Goal: Task Accomplishment & Management: Manage account settings

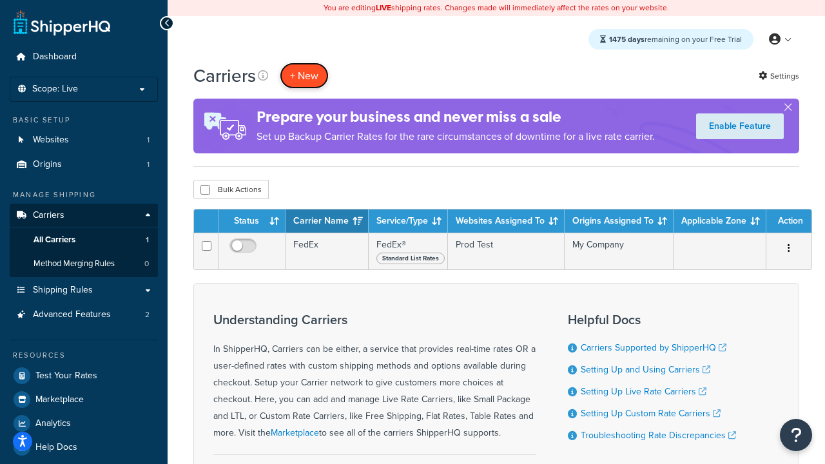
click at [304, 75] on button "+ New" at bounding box center [304, 76] width 49 height 26
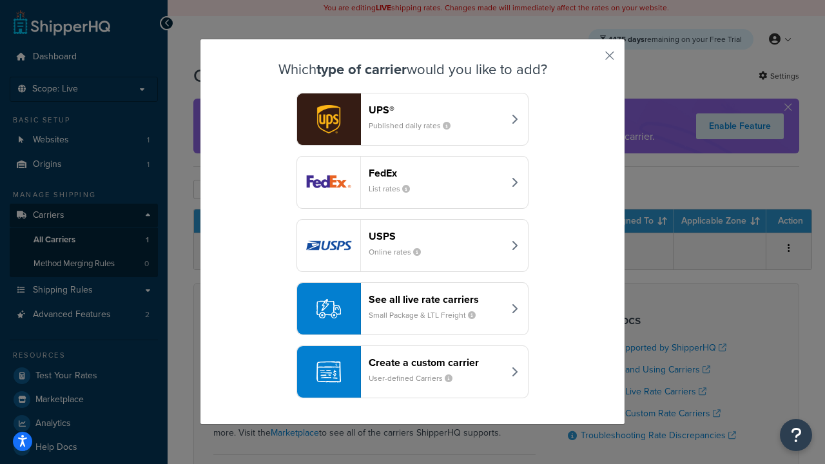
click at [413, 182] on div "FedEx List rates" at bounding box center [436, 182] width 135 height 31
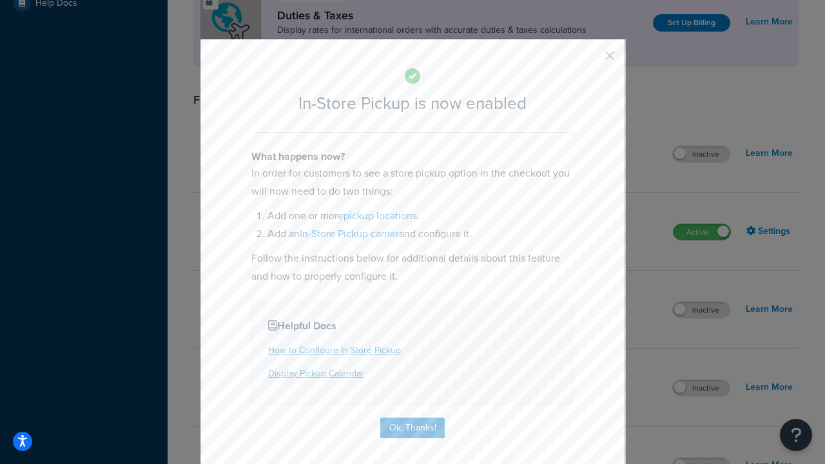
click at [590, 60] on button "button" at bounding box center [590, 60] width 3 height 3
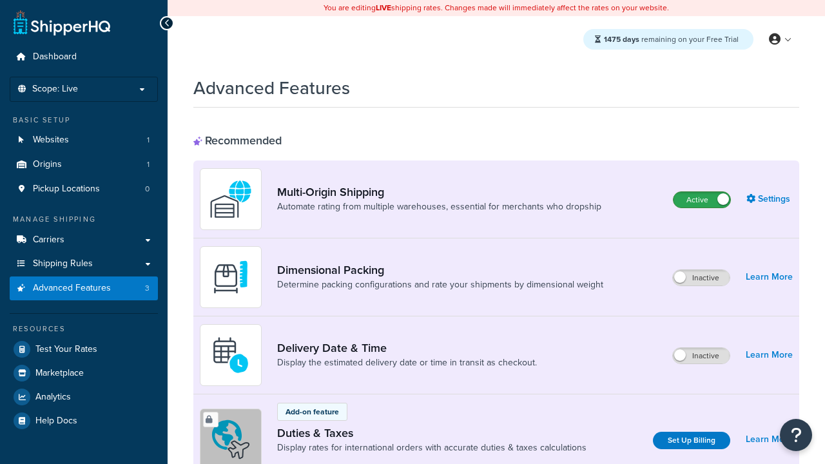
click at [702, 200] on label "Active" at bounding box center [702, 199] width 57 height 15
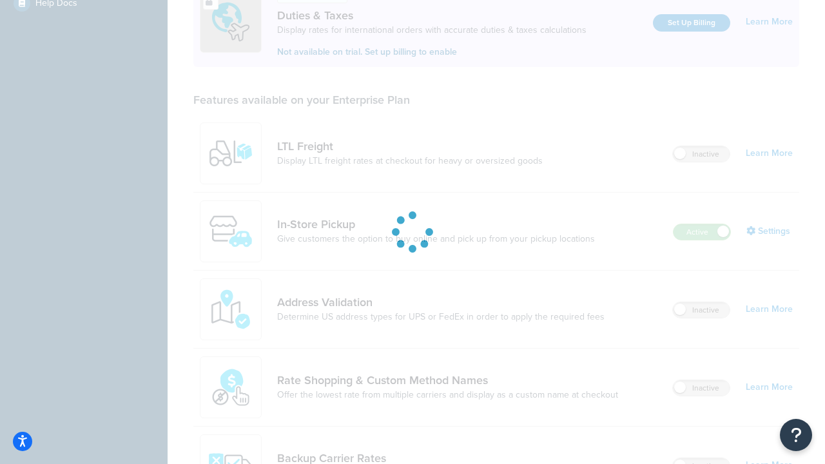
scroll to position [393, 0]
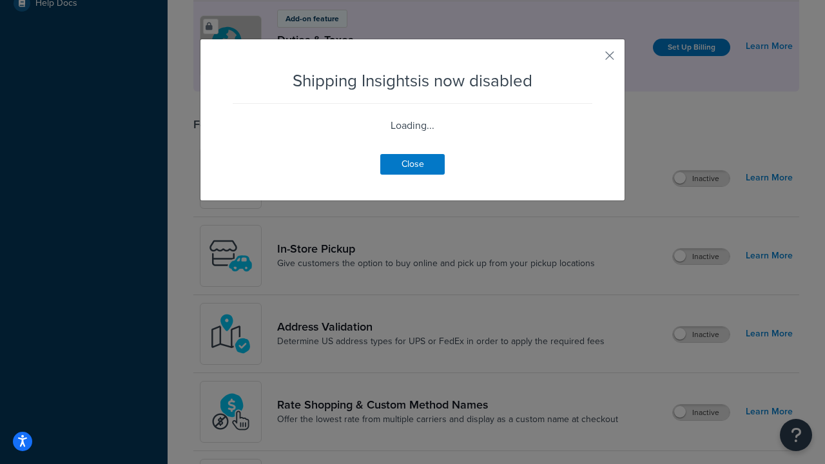
scroll to position [808, 0]
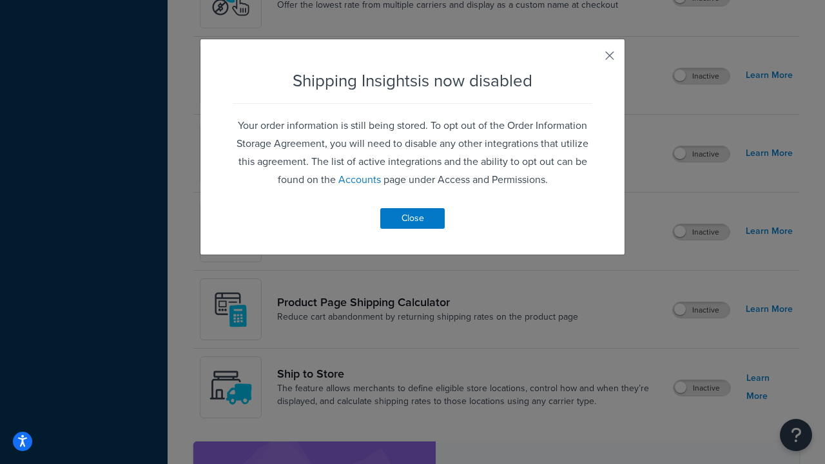
click at [590, 60] on button "button" at bounding box center [590, 60] width 3 height 3
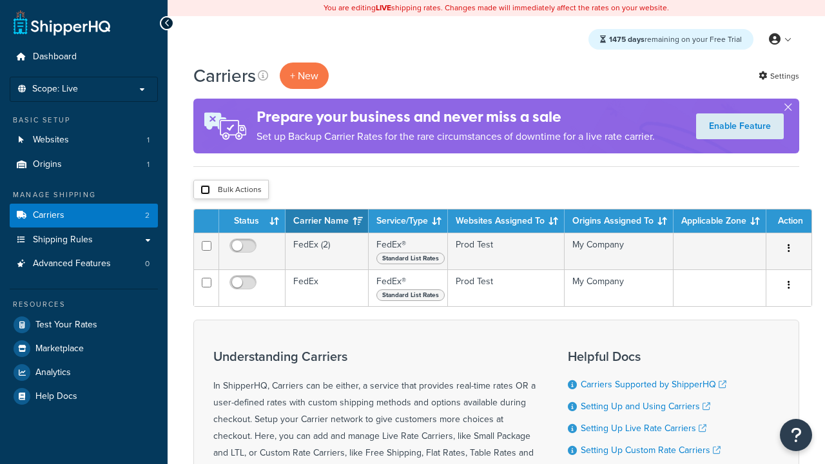
click at [205, 190] on input "checkbox" at bounding box center [205, 190] width 10 height 10
checkbox input "true"
click at [0, 0] on button "Delete" at bounding box center [0, 0] width 0 height 0
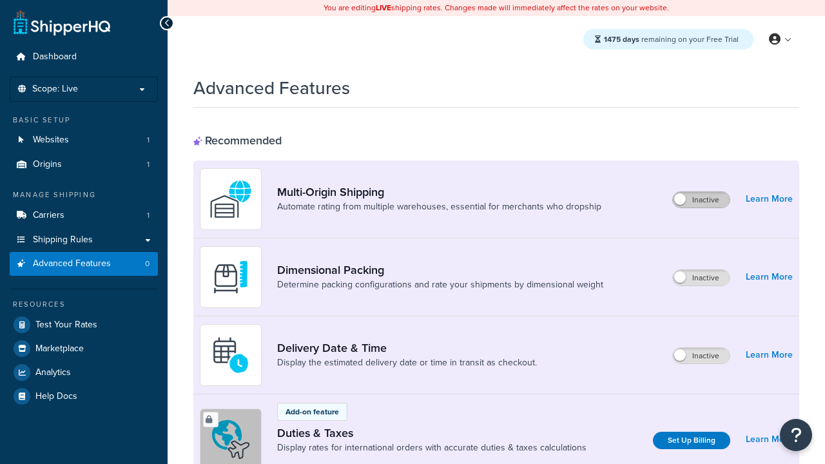
click at [701, 200] on label "Inactive" at bounding box center [701, 199] width 57 height 15
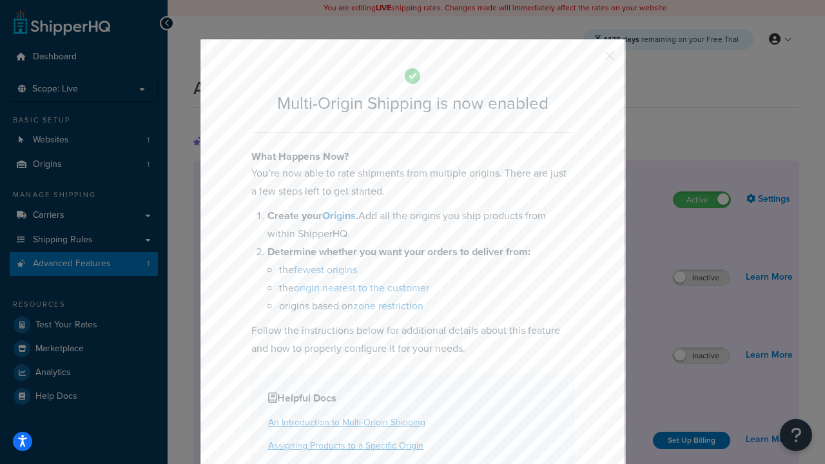
click at [590, 60] on button "button" at bounding box center [590, 60] width 3 height 3
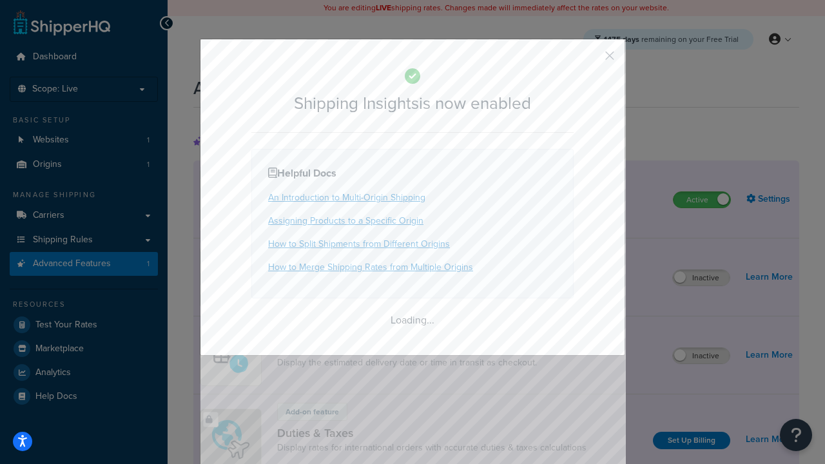
scroll to position [808, 0]
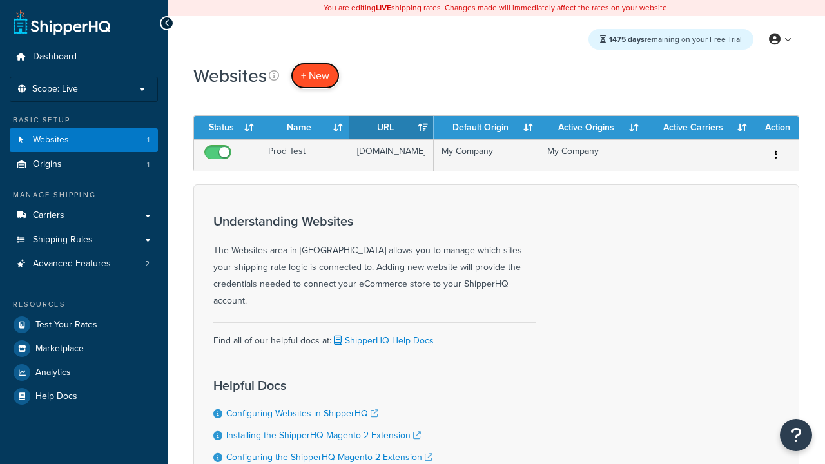
click at [315, 75] on span "+ New" at bounding box center [315, 75] width 28 height 15
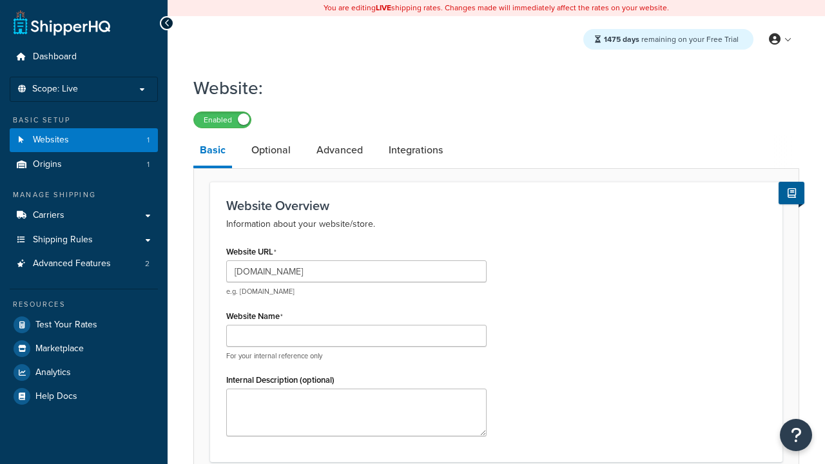
type input "[DOMAIN_NAME]"
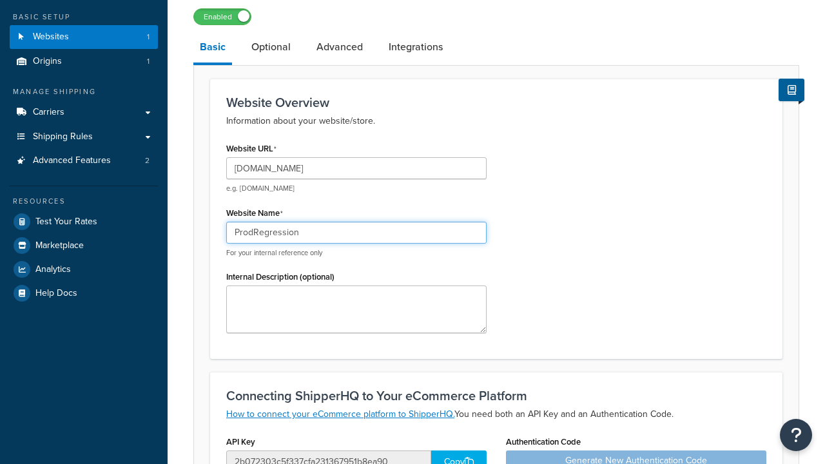
type input "ProdRegression"
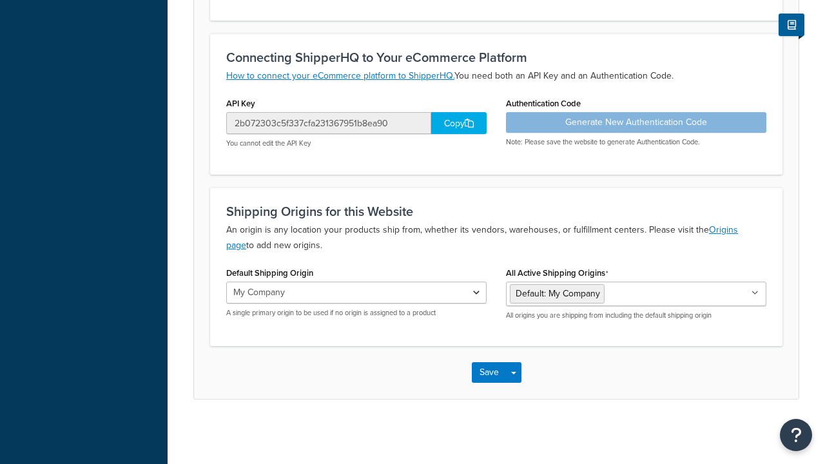
scroll to position [443, 0]
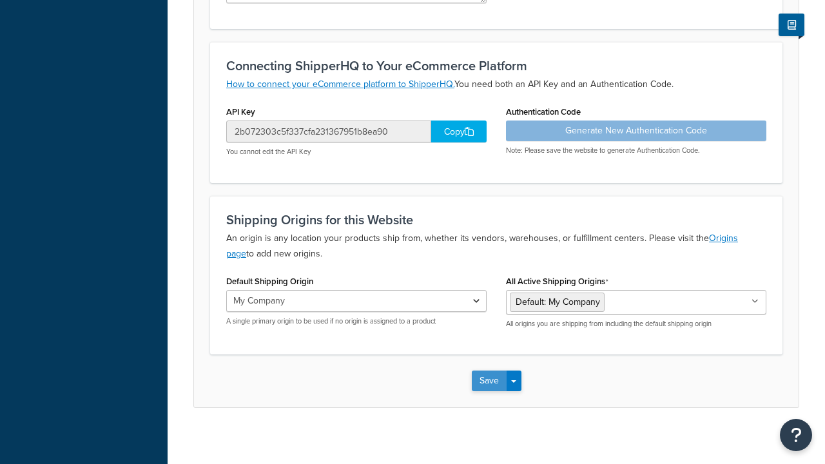
scroll to position [0, 0]
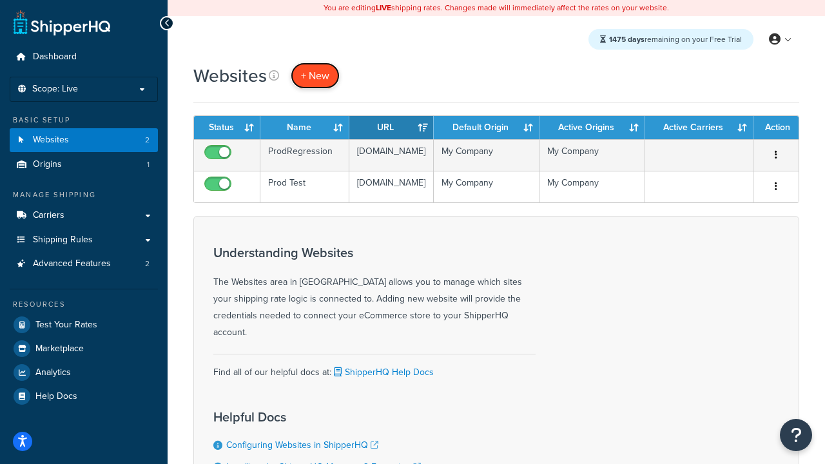
click at [315, 75] on span "+ New" at bounding box center [315, 75] width 28 height 15
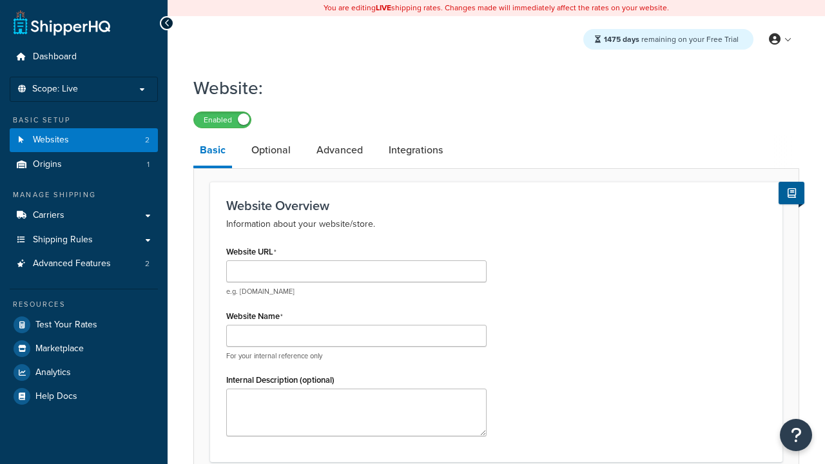
click at [213, 153] on link "Basic" at bounding box center [212, 152] width 39 height 34
click at [271, 151] on link "Optional" at bounding box center [271, 150] width 52 height 31
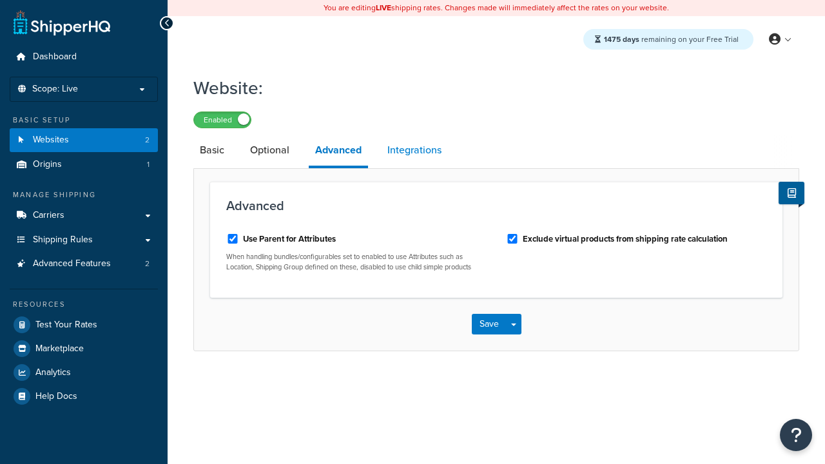
click at [414, 151] on link "Integrations" at bounding box center [414, 150] width 67 height 31
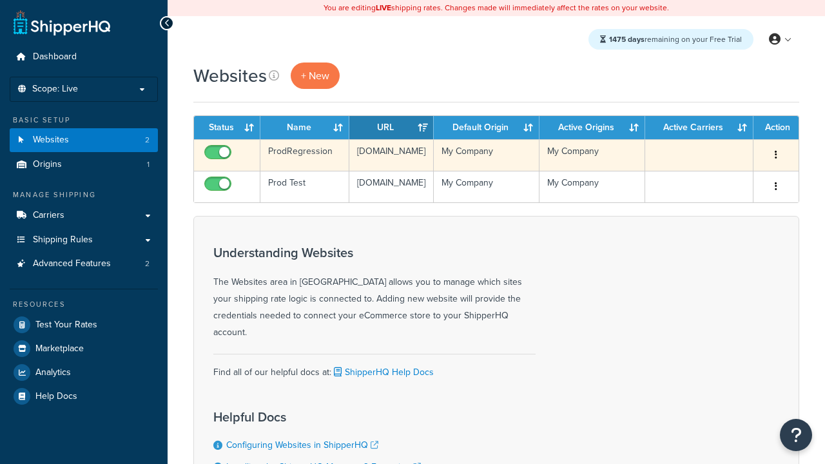
click at [776, 155] on icon "button" at bounding box center [776, 154] width 3 height 9
click at [0, 0] on link "Edit" at bounding box center [0, 0] width 0 height 0
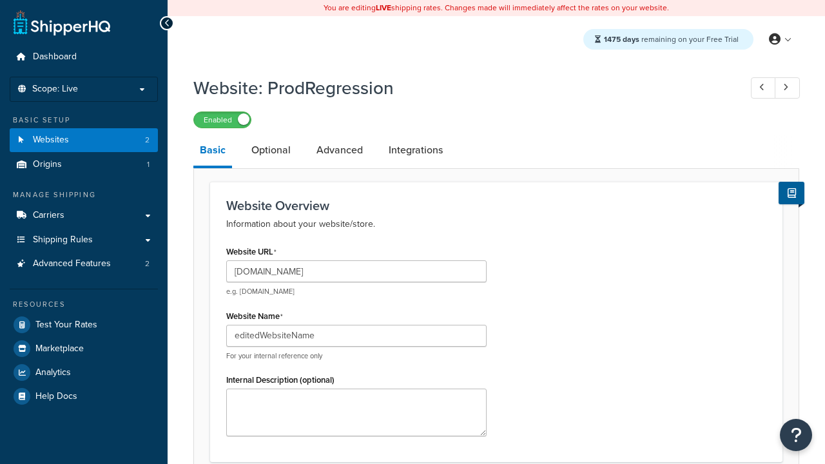
type input "editedWebsiteName"
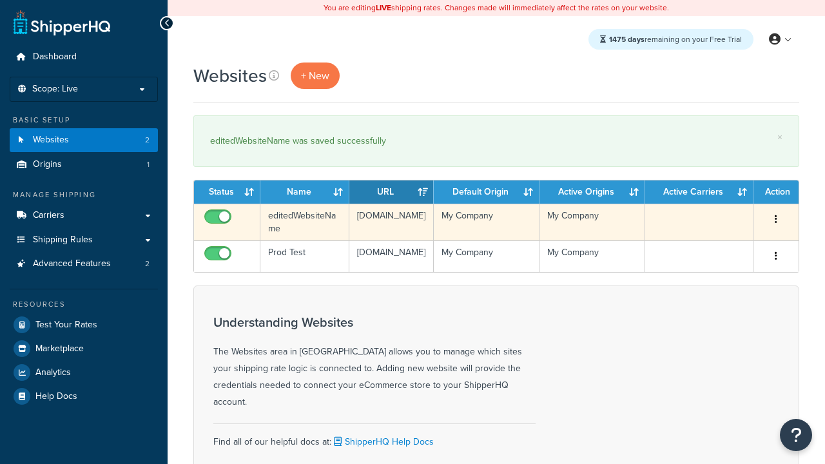
click at [776, 220] on icon "button" at bounding box center [776, 219] width 3 height 9
click at [0, 0] on link "Duplicate" at bounding box center [0, 0] width 0 height 0
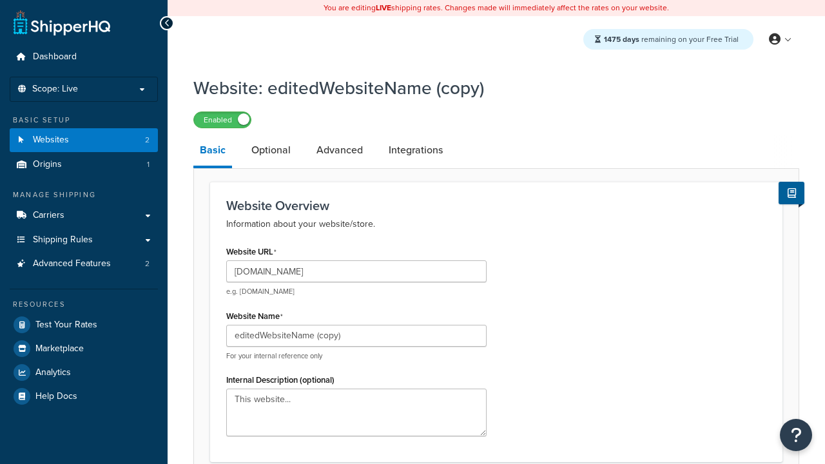
scroll to position [443, 0]
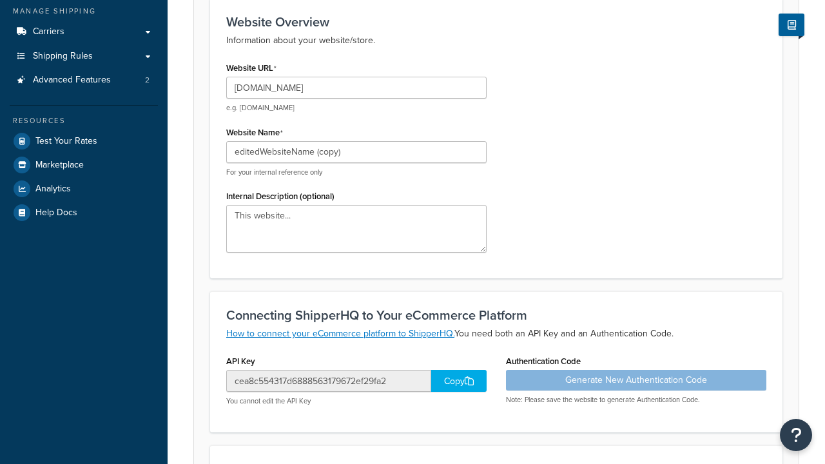
type input "www.editedWebsiteNameCopy.com"
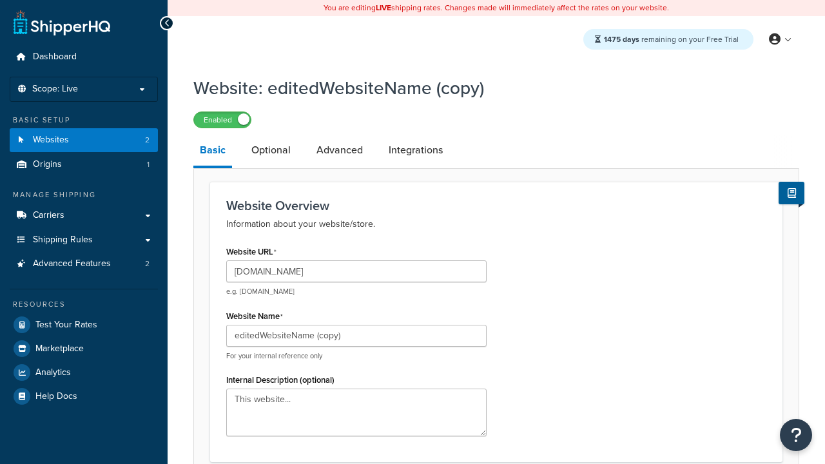
scroll to position [0, 0]
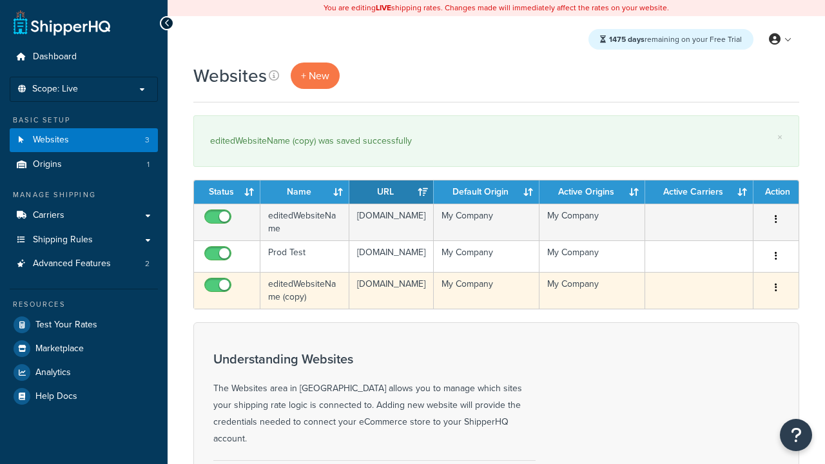
click at [776, 292] on icon "button" at bounding box center [776, 287] width 3 height 9
click at [0, 0] on link "Delete" at bounding box center [0, 0] width 0 height 0
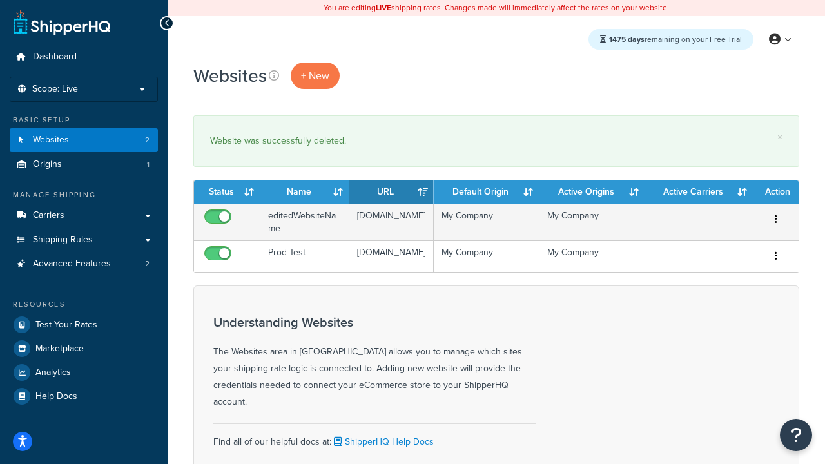
click at [227, 192] on th "Status" at bounding box center [227, 191] width 66 height 23
click at [305, 192] on th "Name" at bounding box center [304, 191] width 89 height 23
click at [391, 192] on th "URL" at bounding box center [391, 191] width 84 height 23
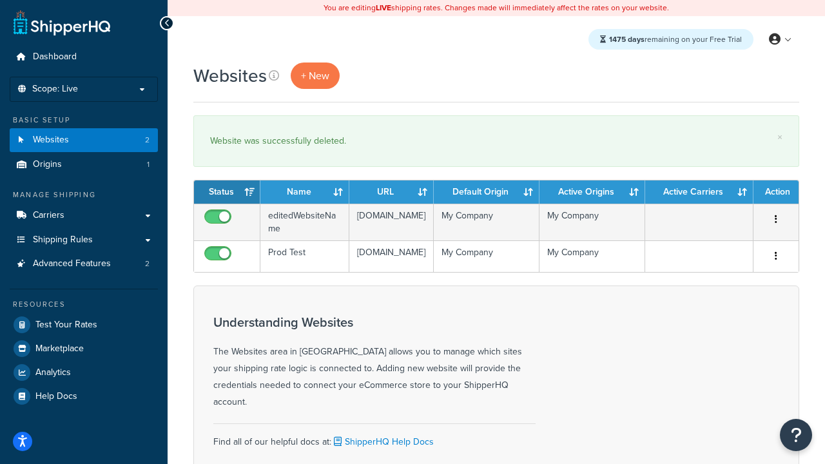
click at [391, 192] on th "URL" at bounding box center [391, 191] width 84 height 23
click at [487, 192] on th "Default Origin" at bounding box center [487, 191] width 106 height 23
click at [592, 192] on th "Active Origins" at bounding box center [593, 191] width 106 height 23
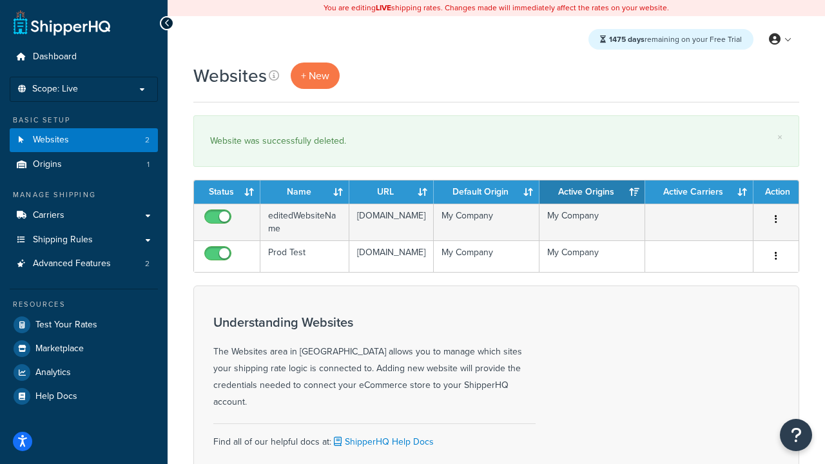
click at [699, 192] on th "Active Carriers" at bounding box center [699, 191] width 108 height 23
click at [776, 192] on th "Action" at bounding box center [776, 191] width 45 height 23
click at [274, 75] on icon at bounding box center [274, 75] width 10 height 10
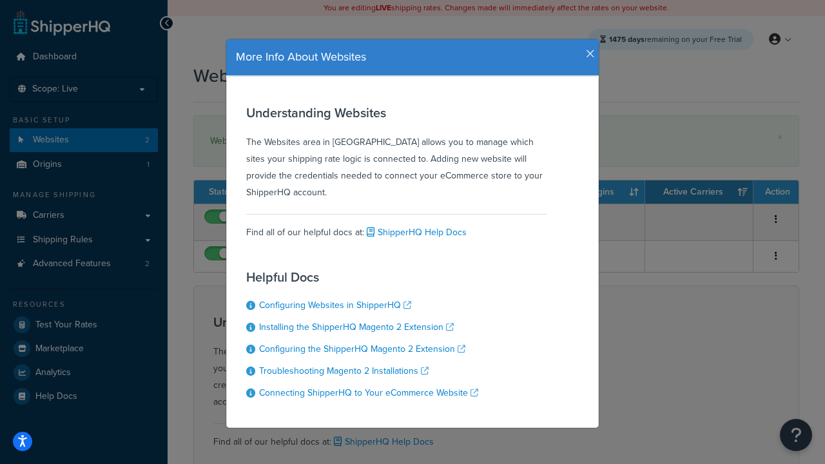
click at [587, 49] on icon "button" at bounding box center [590, 54] width 9 height 12
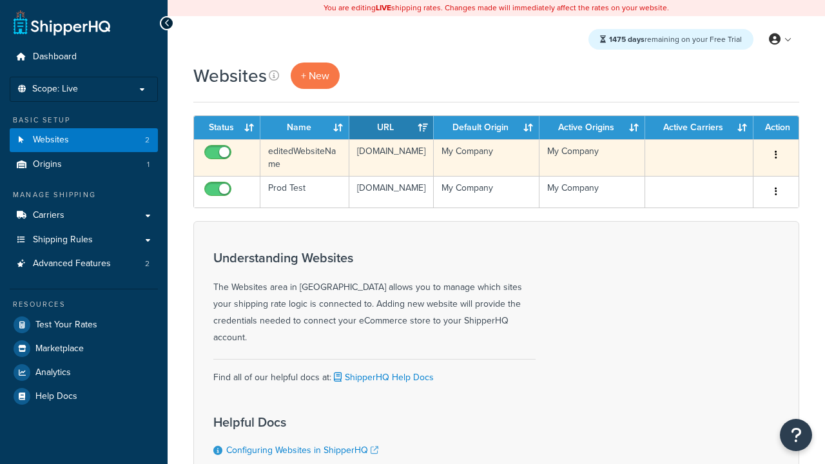
click at [776, 155] on icon "button" at bounding box center [776, 154] width 3 height 9
click at [0, 0] on link "Delete" at bounding box center [0, 0] width 0 height 0
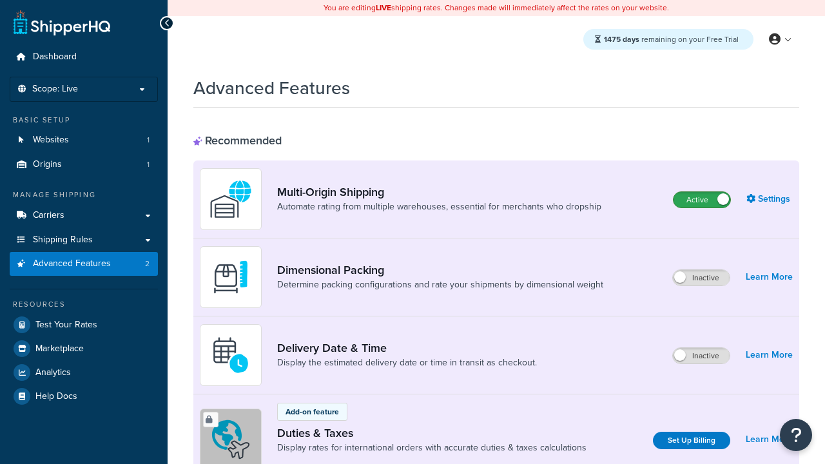
click at [702, 200] on label "Active" at bounding box center [702, 199] width 57 height 15
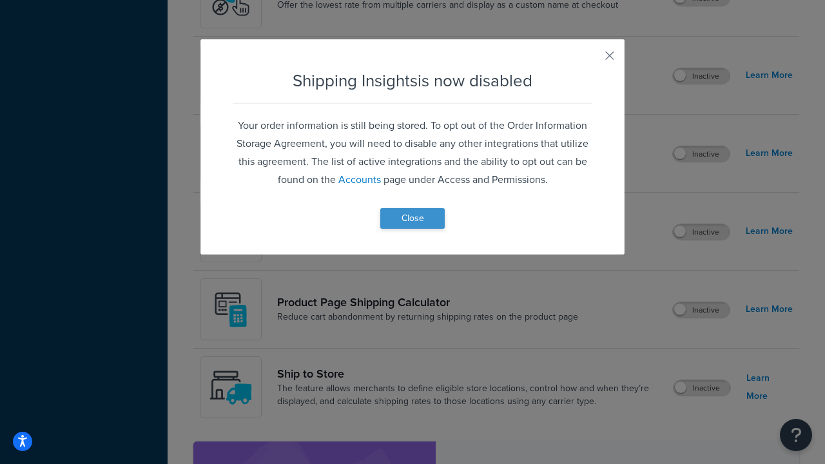
click at [413, 218] on button "Close" at bounding box center [412, 218] width 64 height 21
